Goal: Complete application form: Complete application form

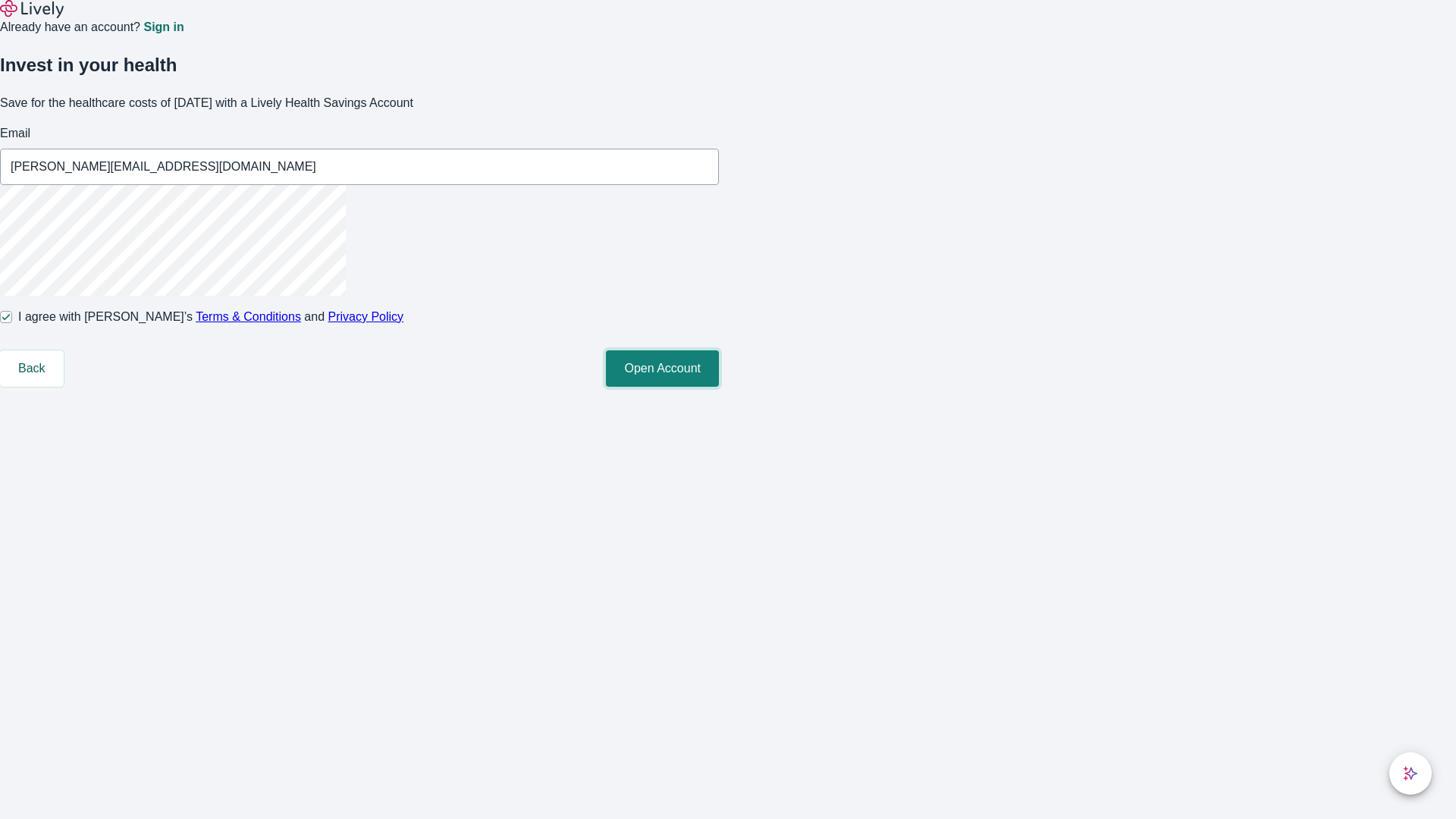
click at [719, 386] on button "Open Account" at bounding box center [662, 368] width 113 height 36
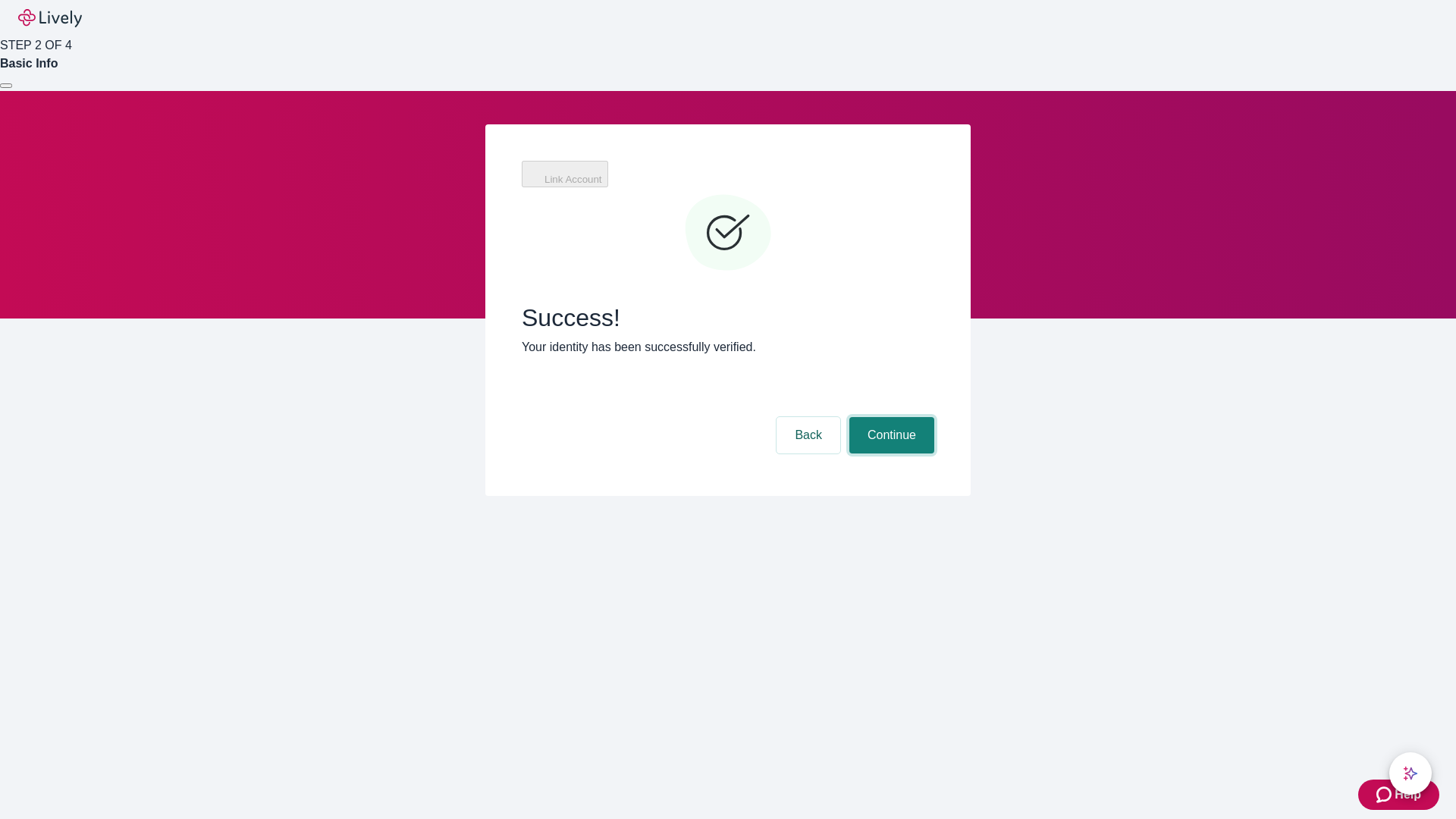
click at [890, 417] on button "Continue" at bounding box center [891, 435] width 85 height 36
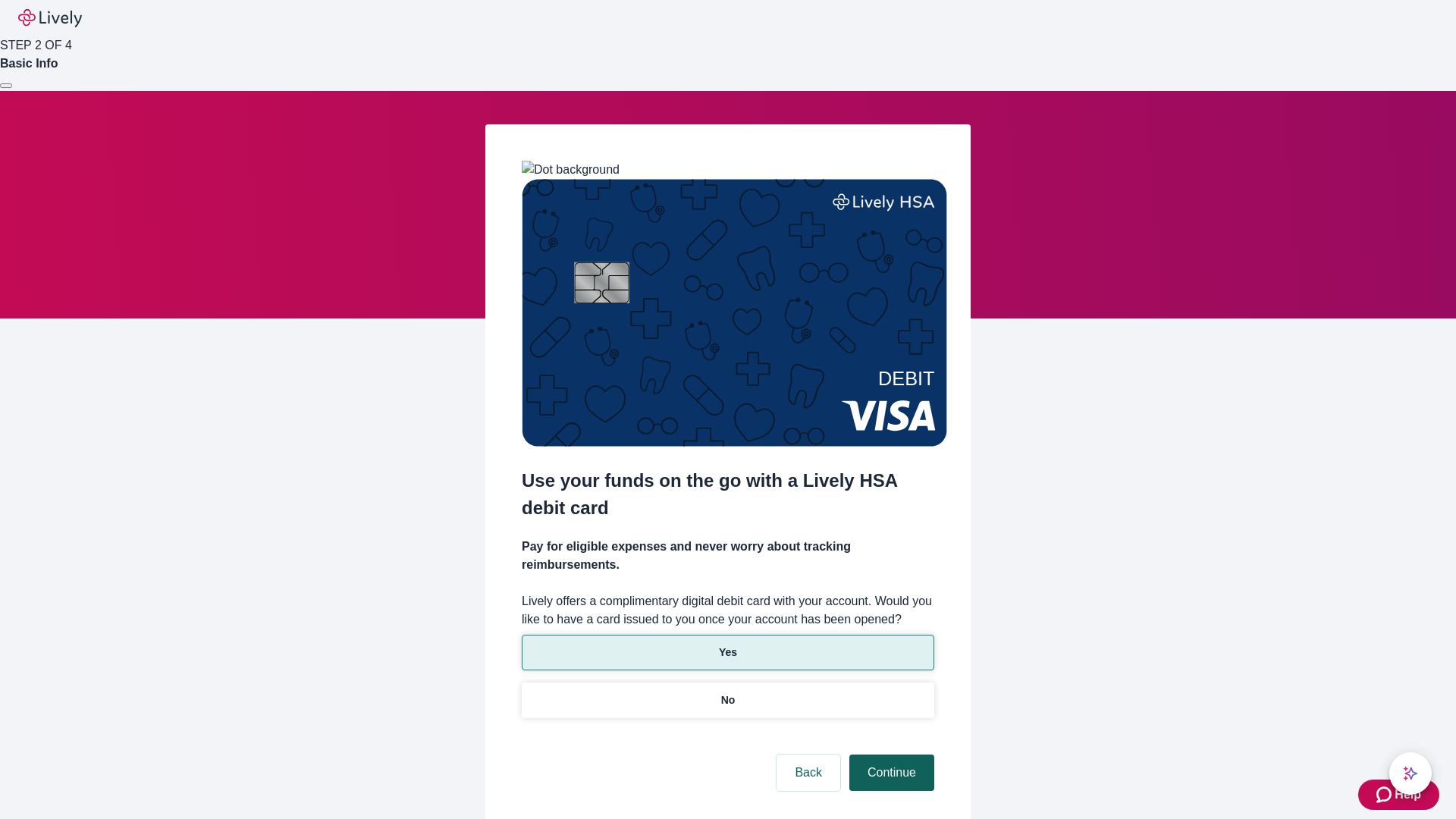
click at [728, 692] on p "No" at bounding box center [728, 700] width 14 height 16
click at [890, 754] on button "Continue" at bounding box center [891, 772] width 85 height 36
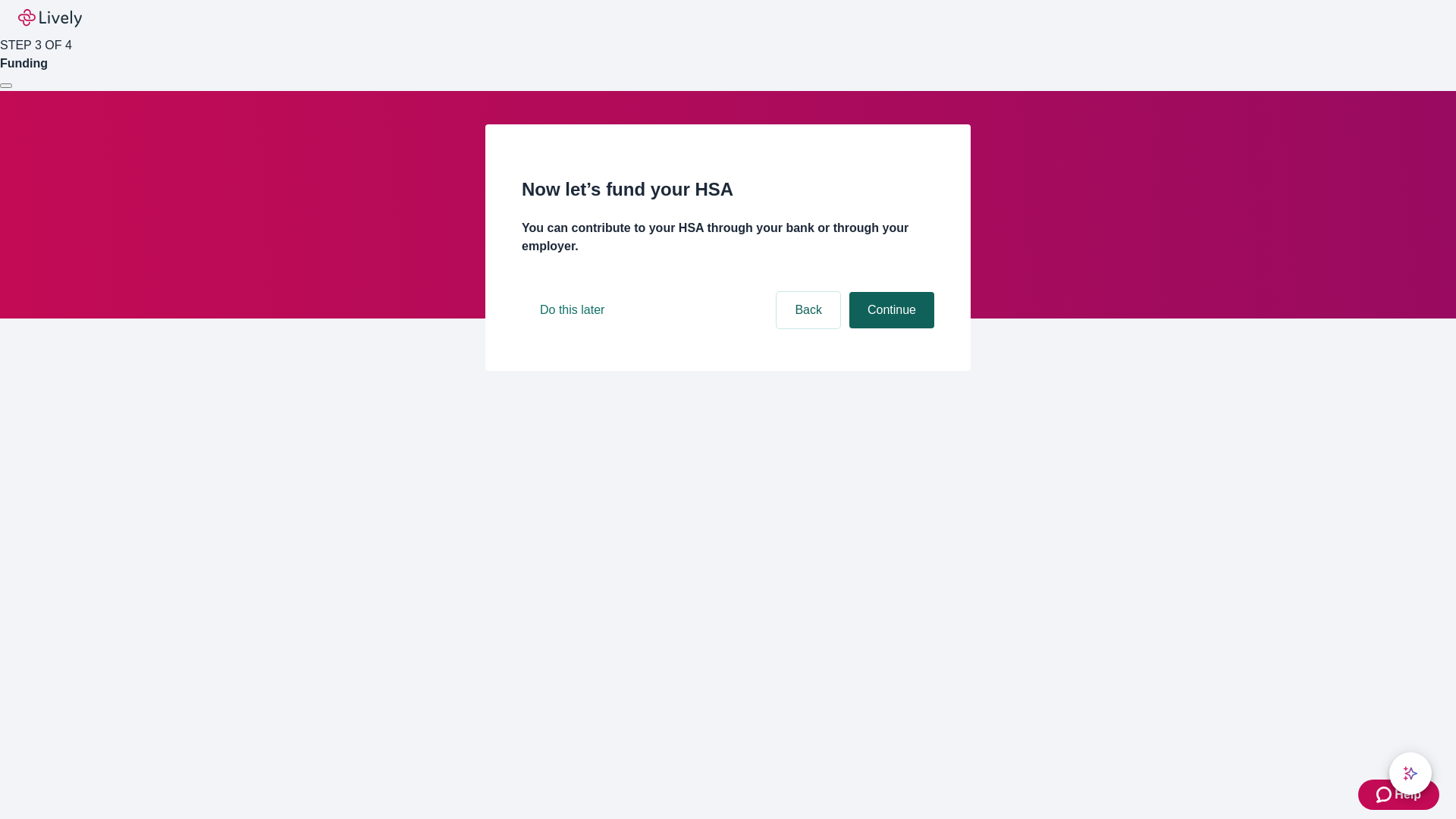
click at [890, 328] on button "Continue" at bounding box center [891, 310] width 85 height 36
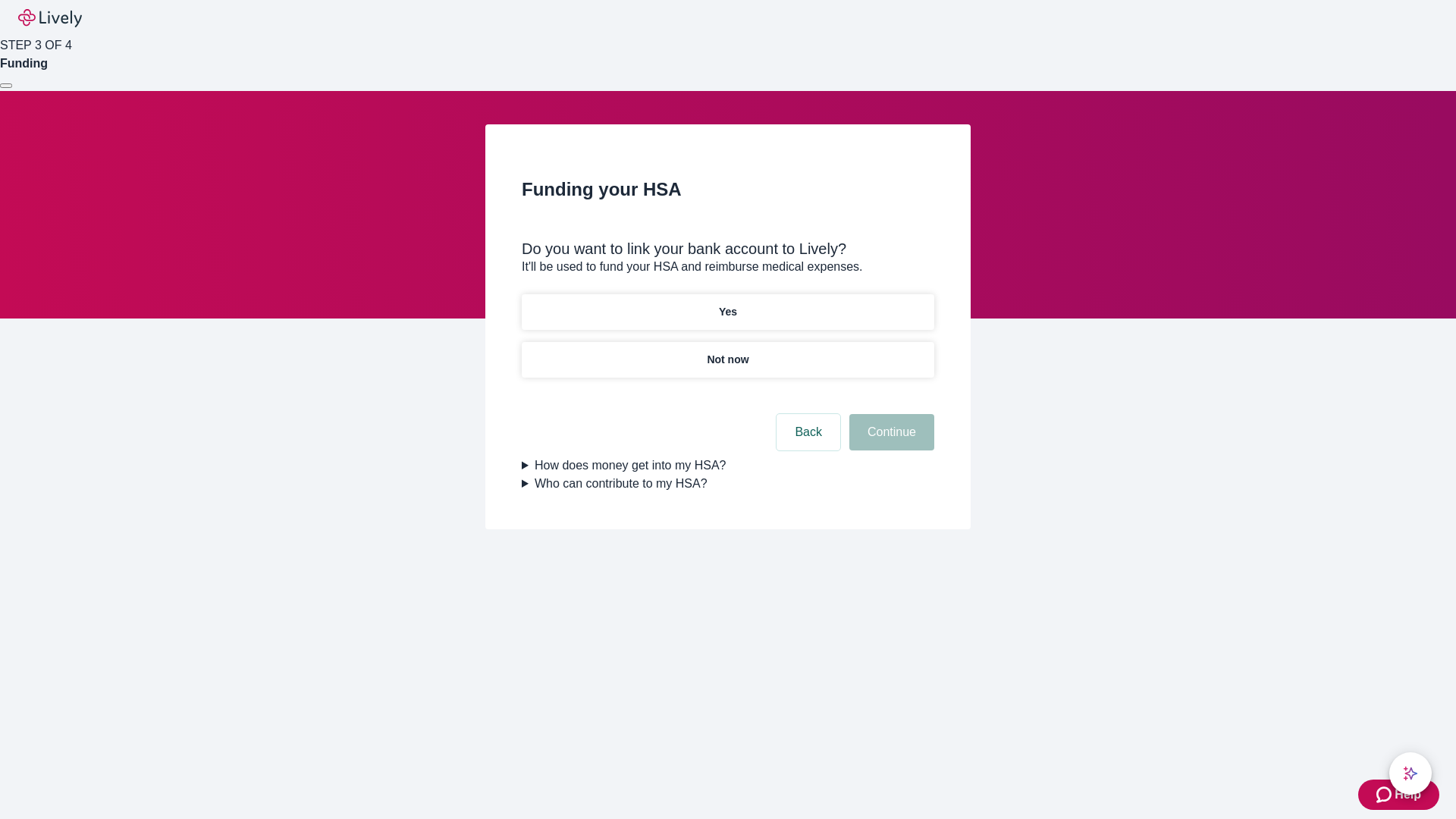
click at [728, 304] on p "Yes" at bounding box center [728, 312] width 18 height 16
click at [890, 414] on button "Continue" at bounding box center [891, 432] width 85 height 36
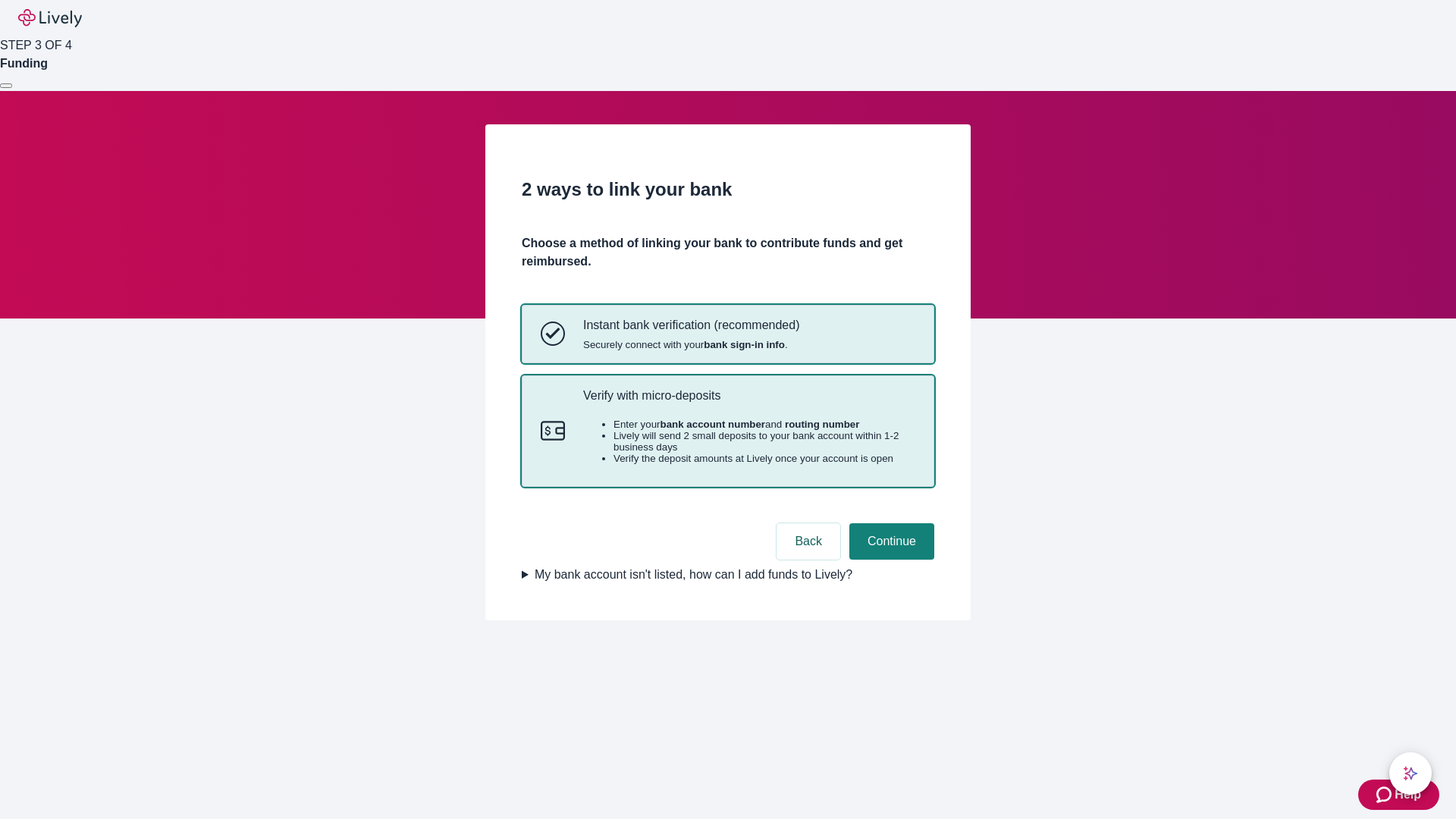
click at [749, 402] on p "Verify with micro-deposits" at bounding box center [749, 395] width 332 height 14
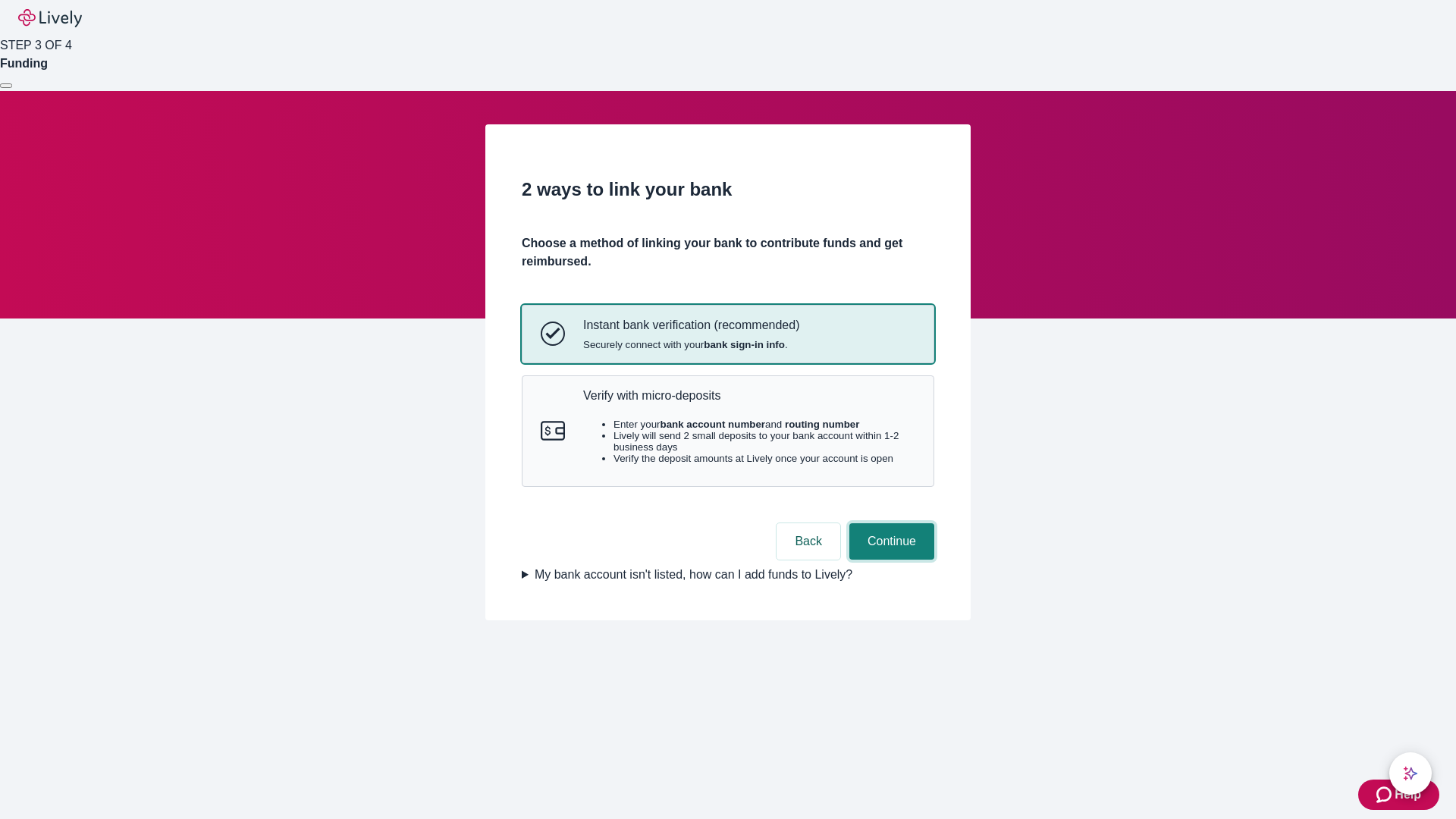
click at [890, 559] on button "Continue" at bounding box center [891, 541] width 85 height 36
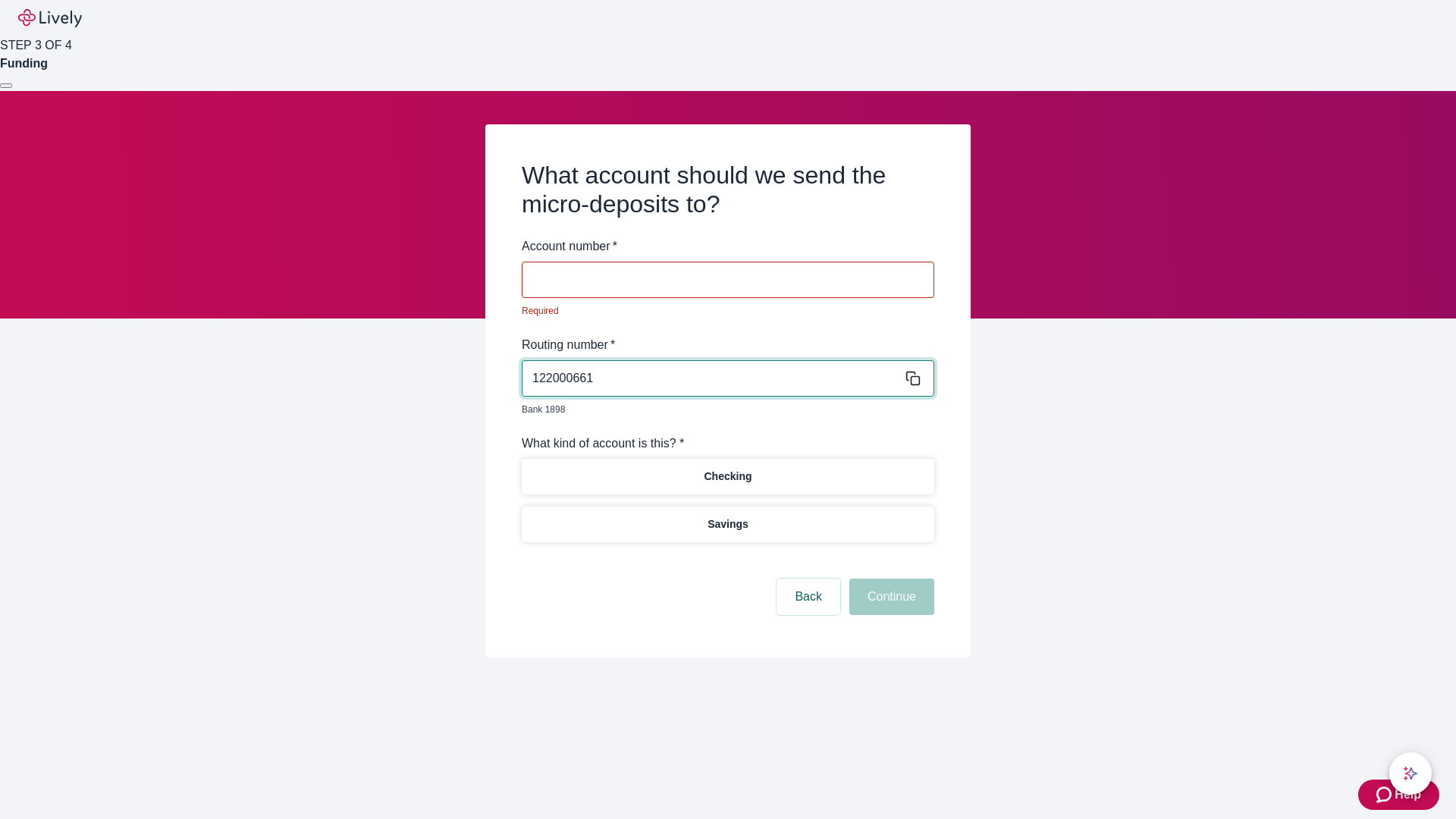
type input "122000661"
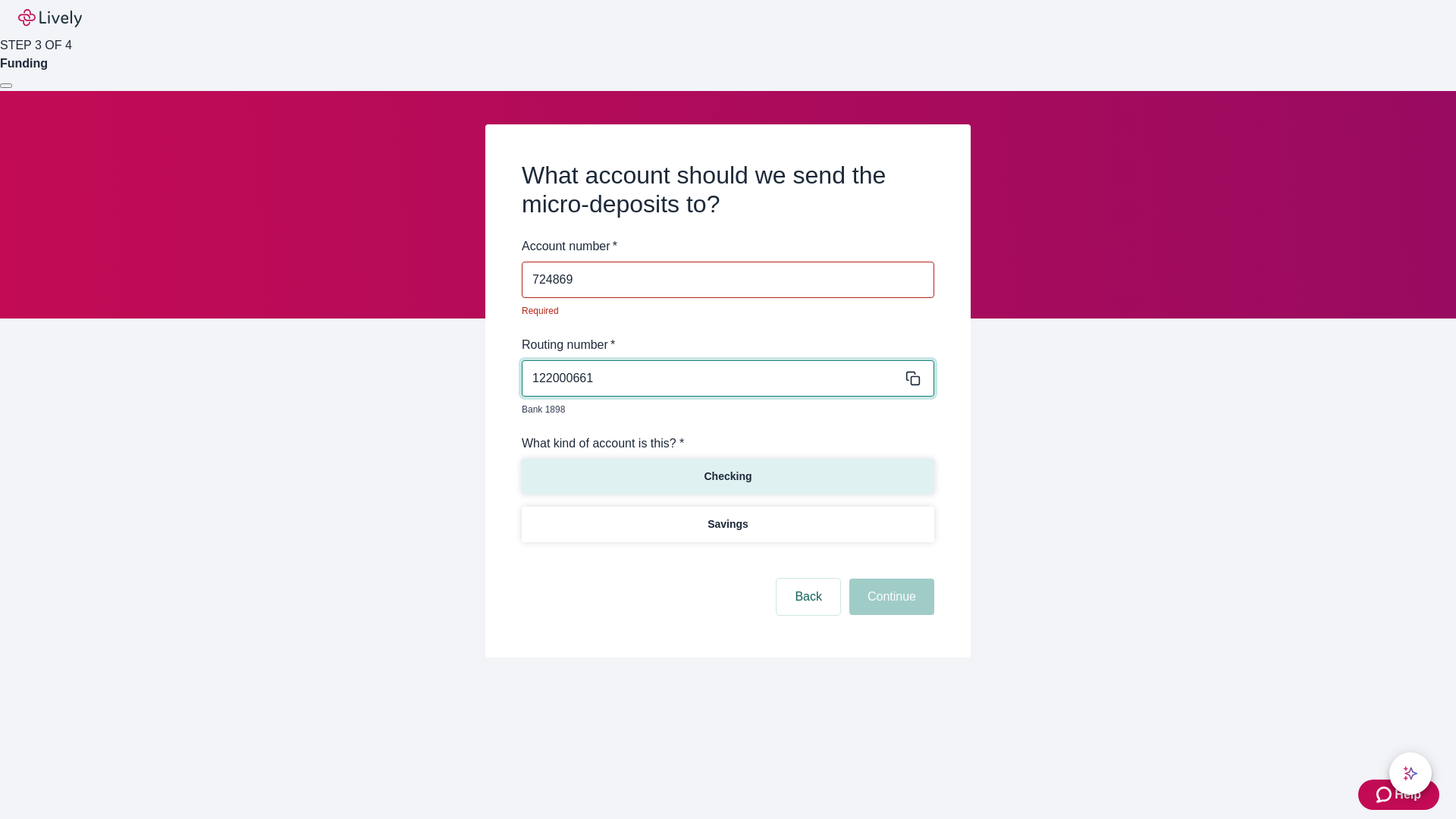
type input "724869"
click at [728, 469] on p "Checking" at bounding box center [728, 476] width 48 height 16
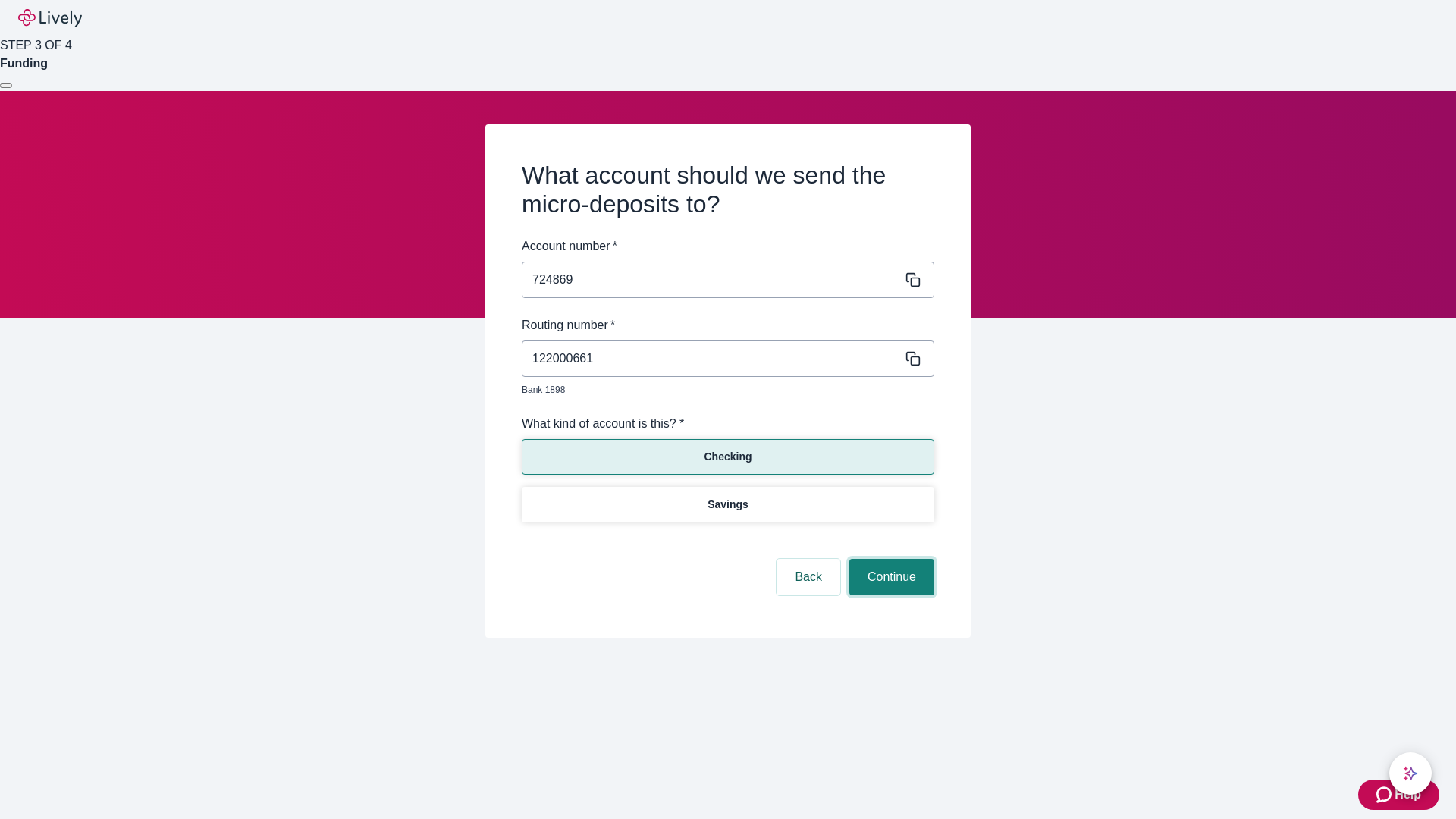
click at [890, 559] on button "Continue" at bounding box center [891, 576] width 85 height 36
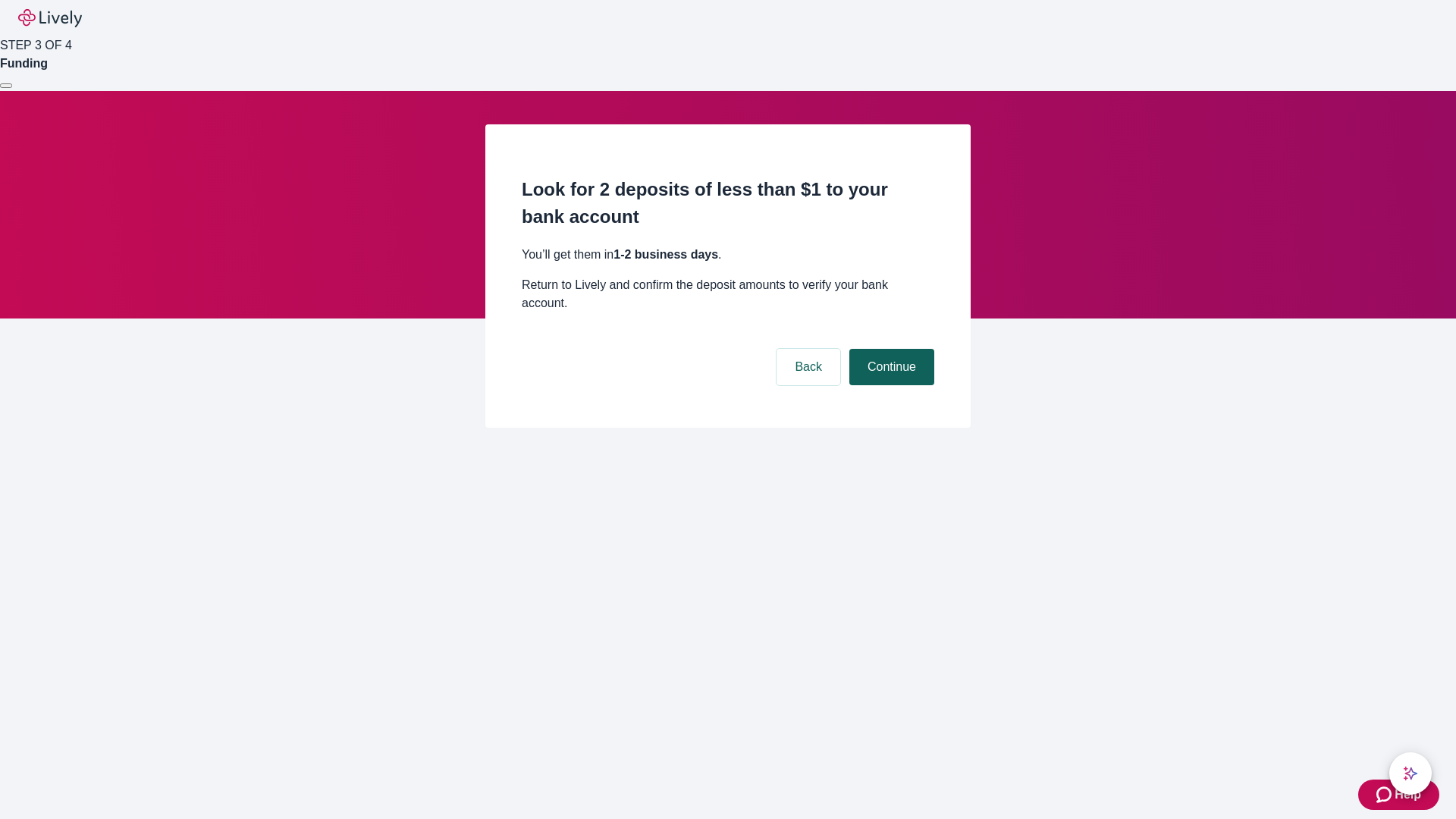
click at [890, 349] on button "Continue" at bounding box center [891, 366] width 85 height 36
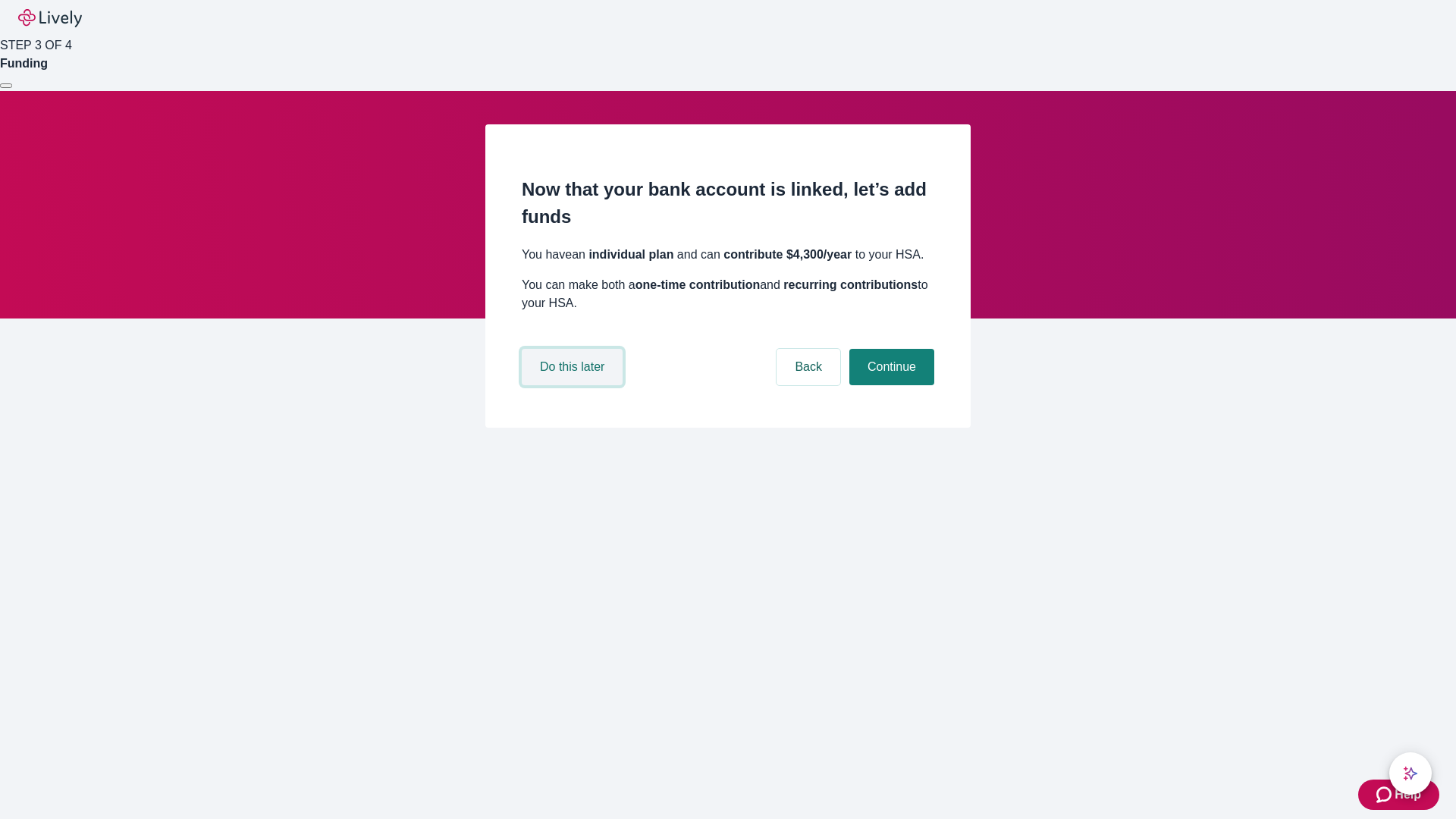
click at [574, 386] on button "Do this later" at bounding box center [572, 366] width 101 height 36
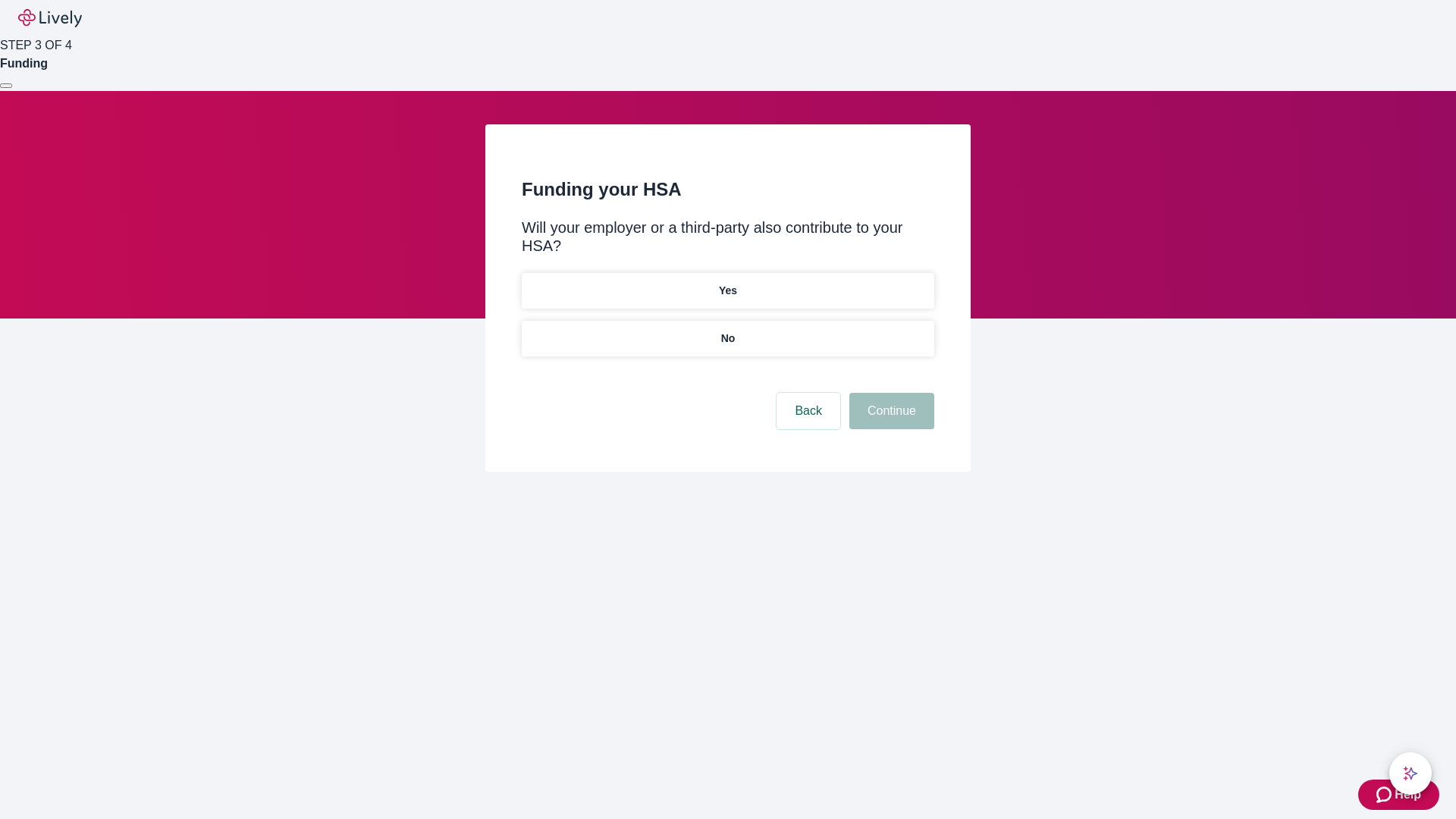
click at [728, 331] on p "No" at bounding box center [728, 339] width 14 height 16
click at [890, 393] on button "Continue" at bounding box center [891, 411] width 85 height 36
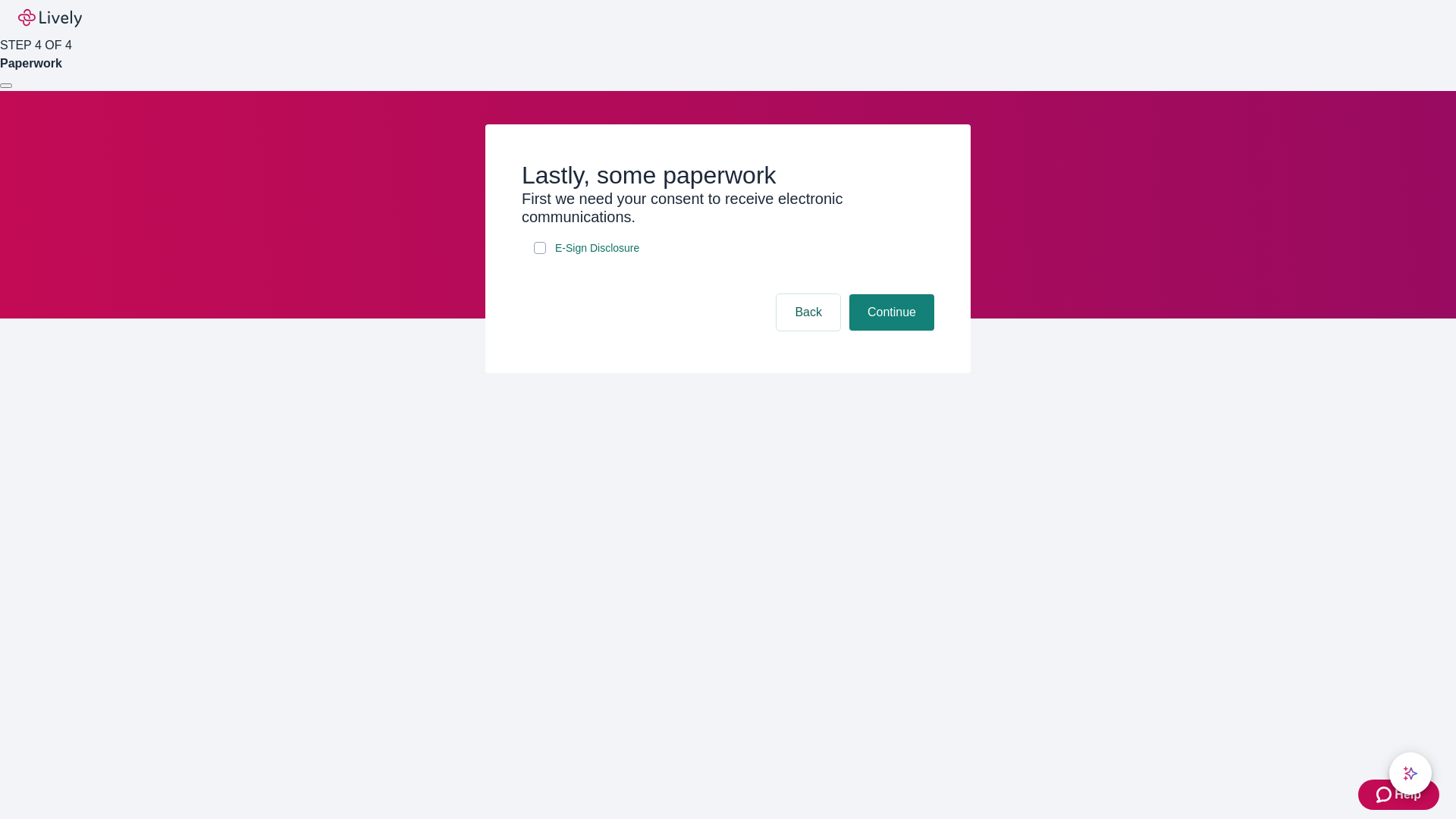
click at [540, 254] on input "E-Sign Disclosure" at bounding box center [540, 248] width 12 height 12
checkbox input "true"
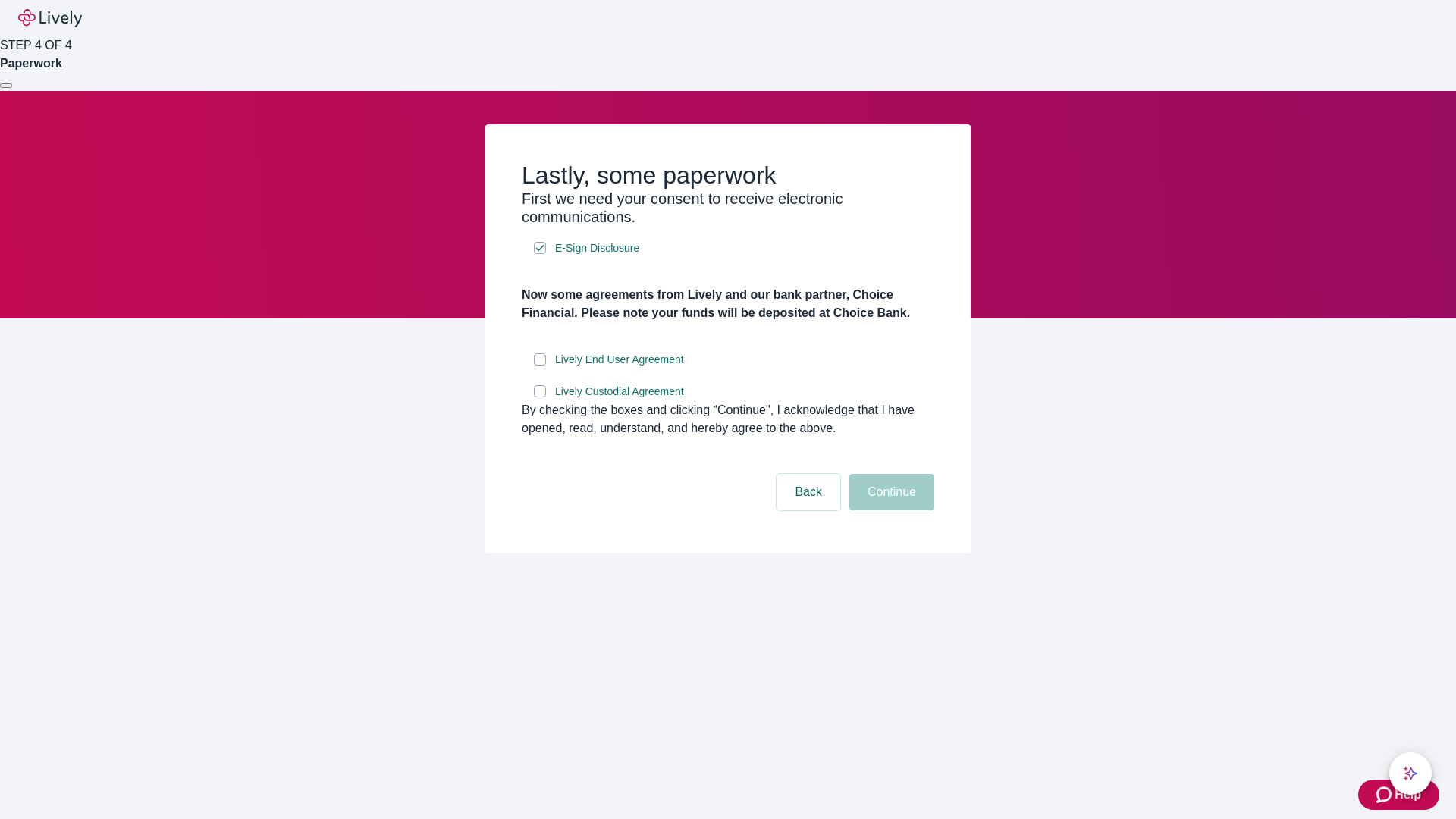
click at [540, 365] on input "Lively End User Agreement" at bounding box center [540, 360] width 12 height 12
checkbox input "true"
click at [540, 397] on input "Lively Custodial Agreement" at bounding box center [540, 391] width 12 height 12
checkbox input "true"
click at [890, 511] on button "Continue" at bounding box center [891, 491] width 85 height 36
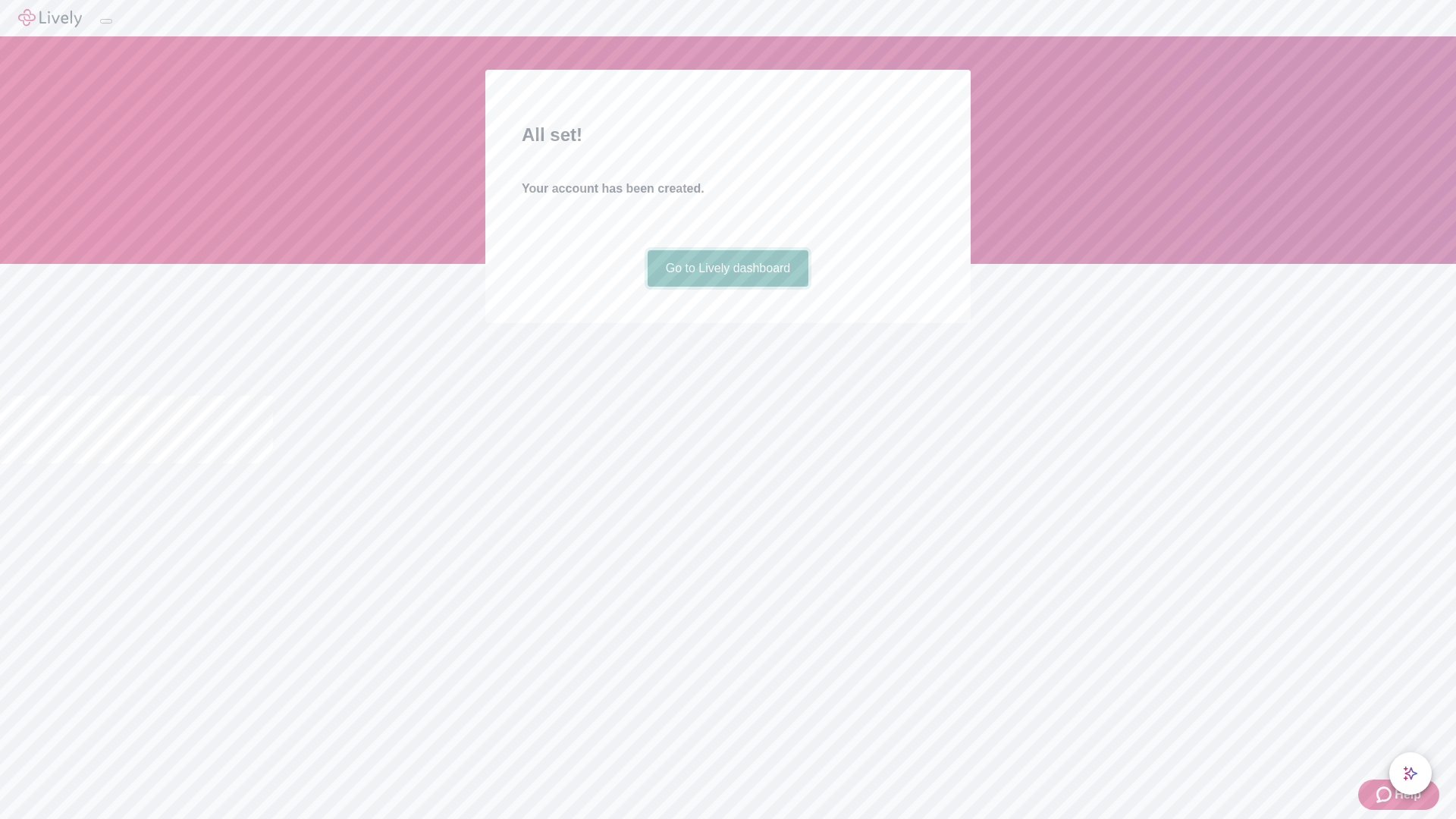
click at [728, 286] on link "Go to Lively dashboard" at bounding box center [728, 268] width 161 height 36
